Goal: Information Seeking & Learning: Understand process/instructions

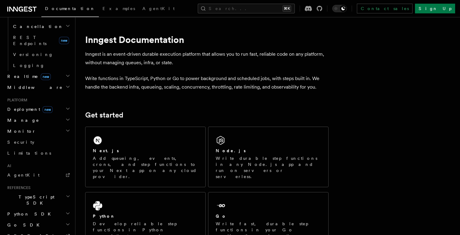
scroll to position [264, 0]
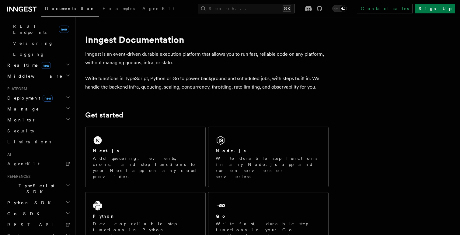
click at [68, 233] on icon "button" at bounding box center [67, 235] width 5 height 5
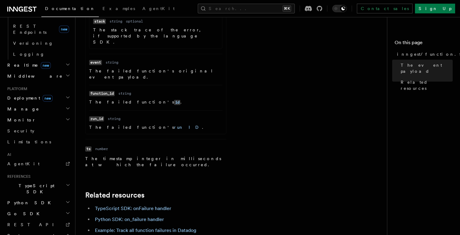
scroll to position [326, 0]
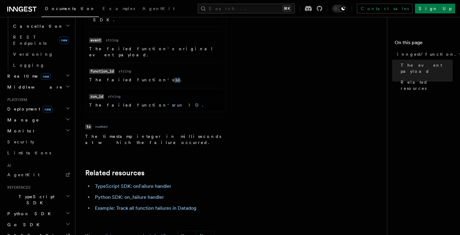
click at [65, 125] on h2 "Monitor" at bounding box center [38, 130] width 67 height 11
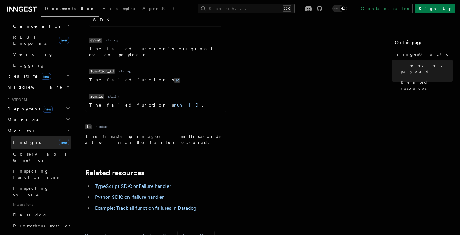
click at [48, 136] on link "Insights new" at bounding box center [41, 142] width 61 height 12
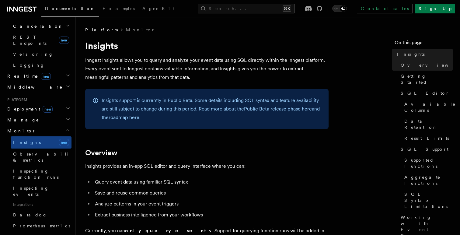
scroll to position [7, 0]
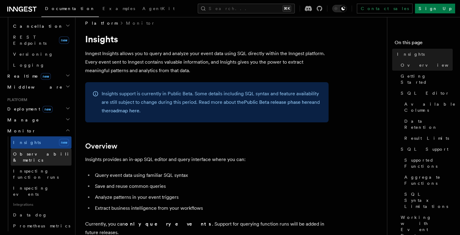
click at [51, 152] on span "Observability & metrics" at bounding box center [44, 157] width 63 height 11
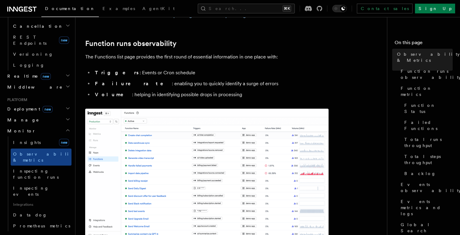
scroll to position [93, 0]
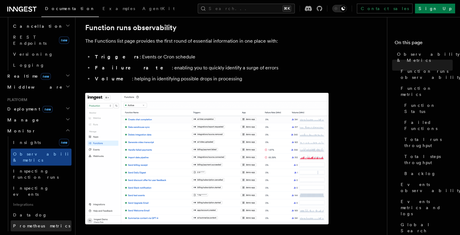
click at [61, 220] on link "Prometheus metrics" at bounding box center [41, 225] width 61 height 11
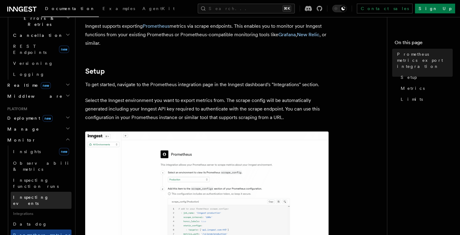
scroll to position [237, 0]
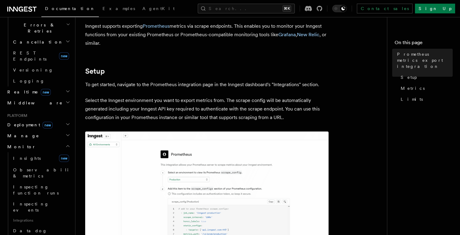
click at [65, 133] on icon "button" at bounding box center [67, 135] width 5 height 5
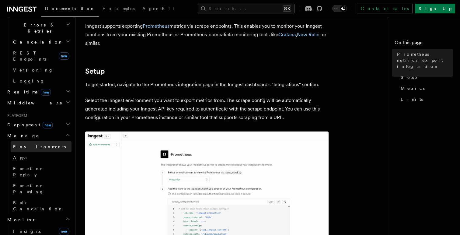
click at [50, 141] on link "Environments" at bounding box center [41, 146] width 61 height 11
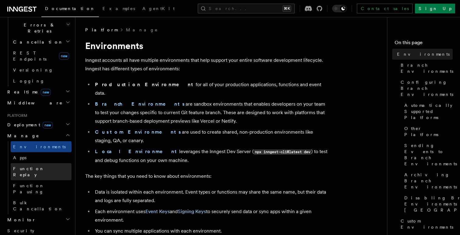
click at [49, 163] on link "Function Replay" at bounding box center [41, 171] width 61 height 17
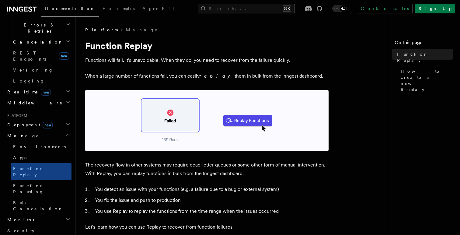
click at [64, 119] on h2 "Deployment new" at bounding box center [38, 124] width 67 height 11
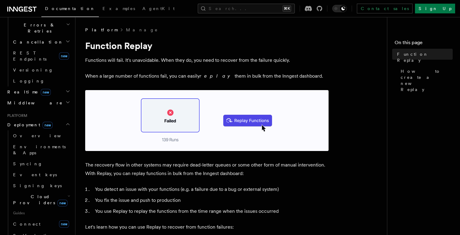
click at [68, 194] on icon "button" at bounding box center [69, 196] width 3 height 5
click at [76, 222] on span "new" at bounding box center [81, 225] width 10 height 7
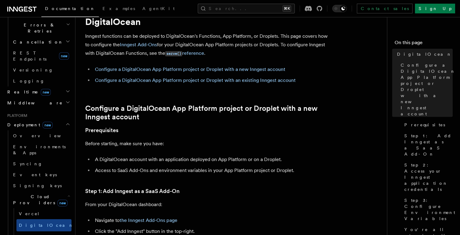
scroll to position [20, 0]
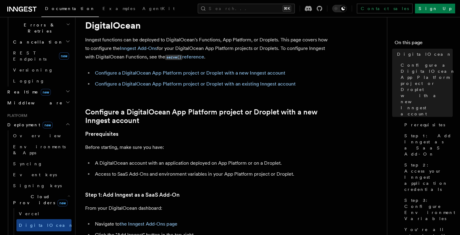
click at [176, 40] on p "Inngest functions can be deployed to DigitalOcean's Functions, App Platform, or…" at bounding box center [207, 49] width 244 height 26
drag, startPoint x: 176, startPoint y: 40, endPoint x: 200, endPoint y: 40, distance: 24.1
click at [200, 40] on p "Inngest functions can be deployed to DigitalOcean's Functions, App Platform, or…" at bounding box center [207, 49] width 244 height 26
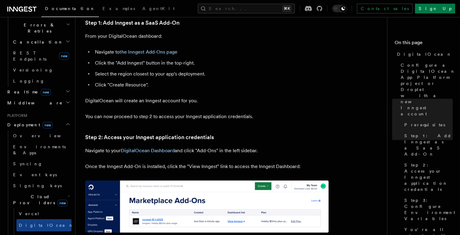
scroll to position [199, 0]
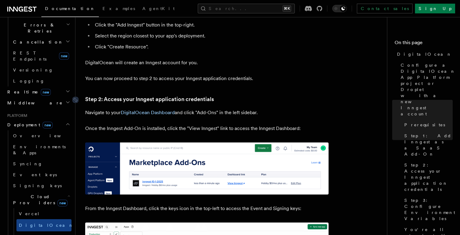
click at [137, 101] on link "Step 2: Access your Inngest application credentials" at bounding box center [149, 99] width 129 height 9
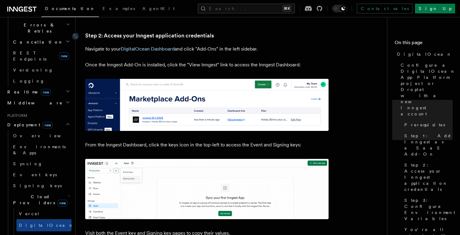
scroll to position [296, 0]
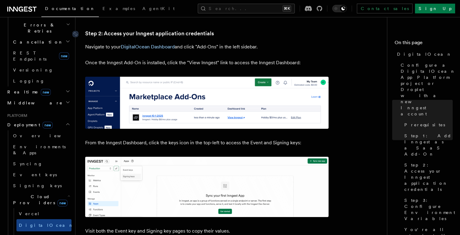
click at [137, 101] on article "Platform Deployment Cloud Providers DigitalOcean Inngest functions can be deplo…" at bounding box center [233, 164] width 297 height 866
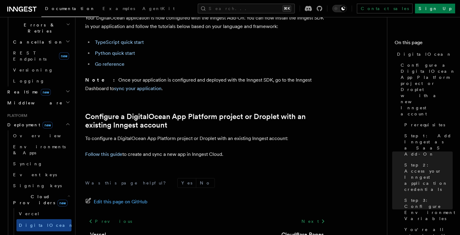
scroll to position [658, 0]
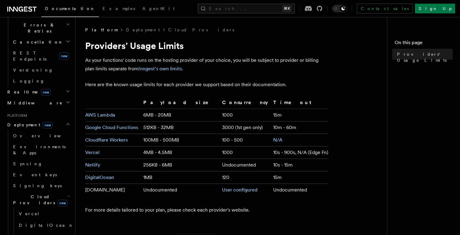
click at [114, 143] on td "Cloudflare Workers" at bounding box center [113, 140] width 56 height 12
click at [141, 139] on td "Cloudflare Workers" at bounding box center [113, 140] width 56 height 12
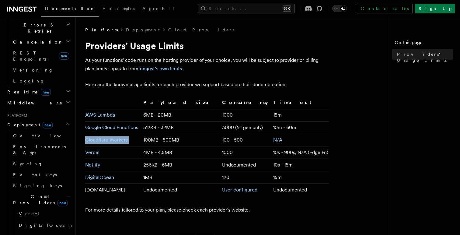
click at [141, 139] on td "Cloudflare Workers" at bounding box center [113, 140] width 56 height 12
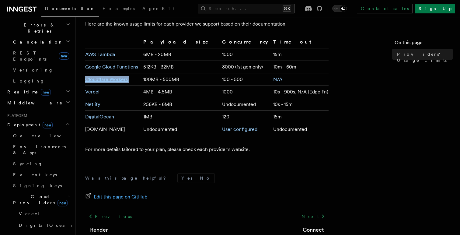
scroll to position [57, 0]
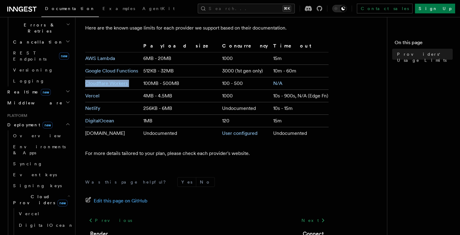
click at [65, 191] on h2 "Cloud Providers new" at bounding box center [41, 199] width 61 height 17
click at [47, 130] on link "Overview" at bounding box center [41, 135] width 61 height 11
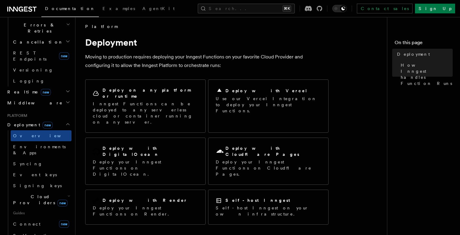
scroll to position [6, 0]
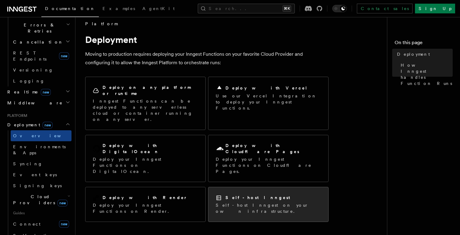
click at [266, 202] on p "Self-host Inngest on your own infrastructure." at bounding box center [268, 208] width 105 height 12
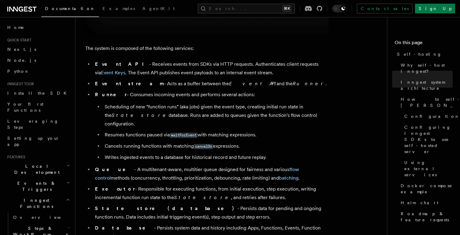
scroll to position [362, 0]
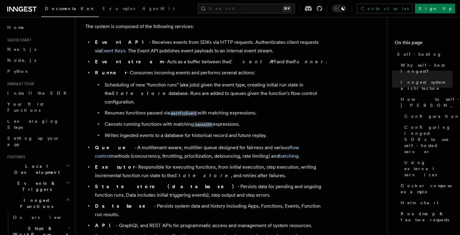
click at [219, 80] on li "Runner - Consumes incoming events and performs several actions: Scheduling of n…" at bounding box center [211, 104] width 236 height 71
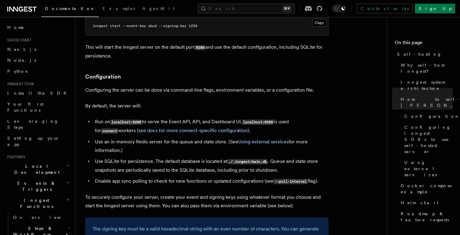
scroll to position [738, 0]
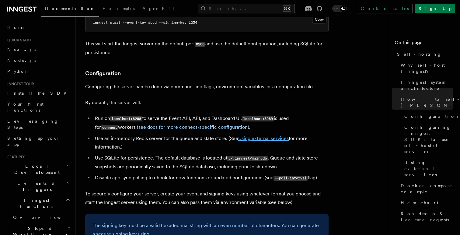
click at [249, 135] on link "Using external services" at bounding box center [263, 138] width 51 height 6
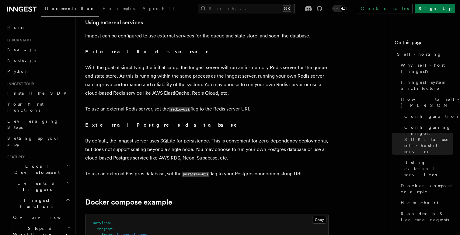
scroll to position [1463, 0]
